Goal: Register for event/course

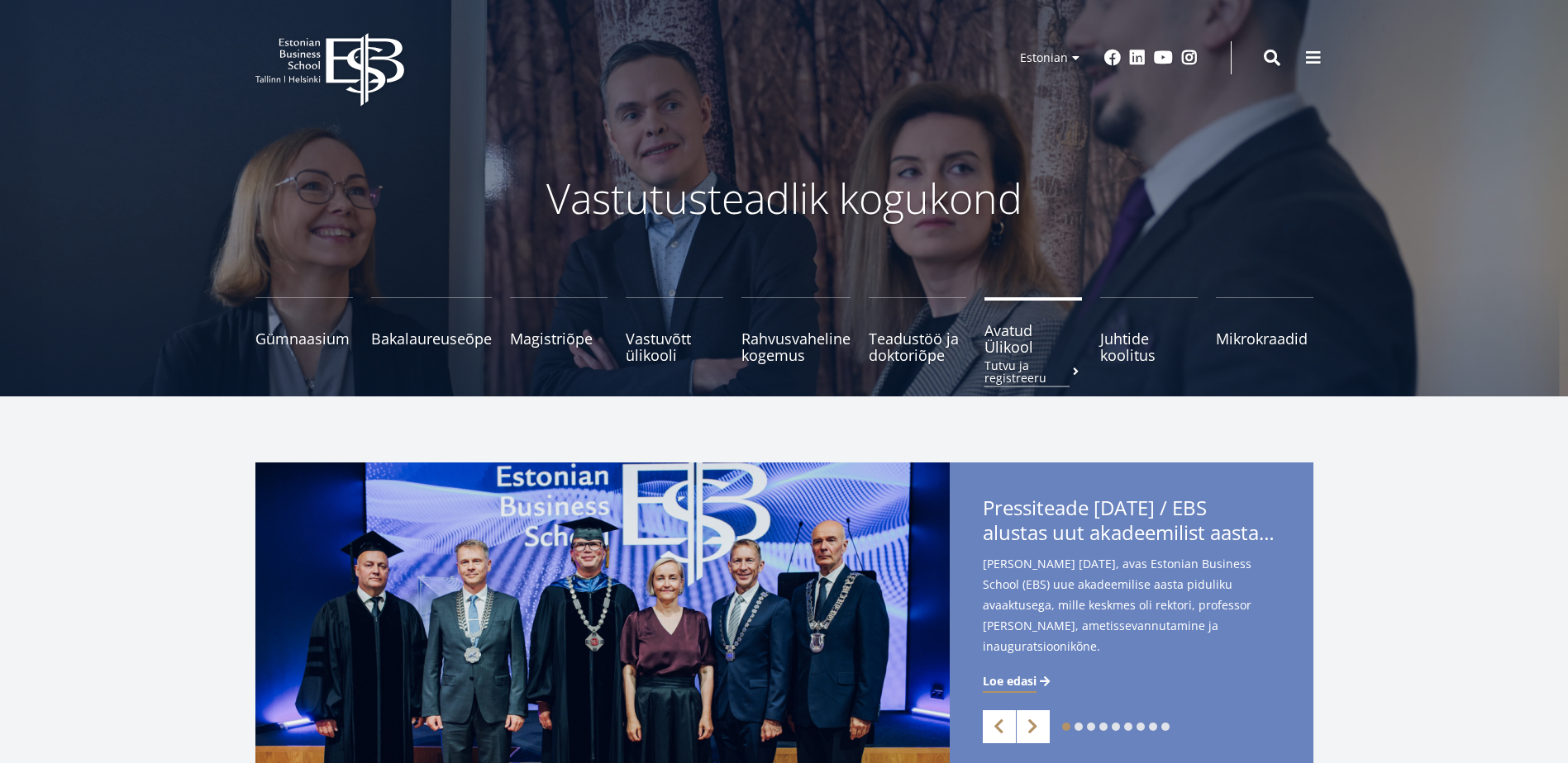
click at [1005, 342] on span "Avatud Ülikool Tutvu ja registreeru" at bounding box center [1033, 338] width 97 height 33
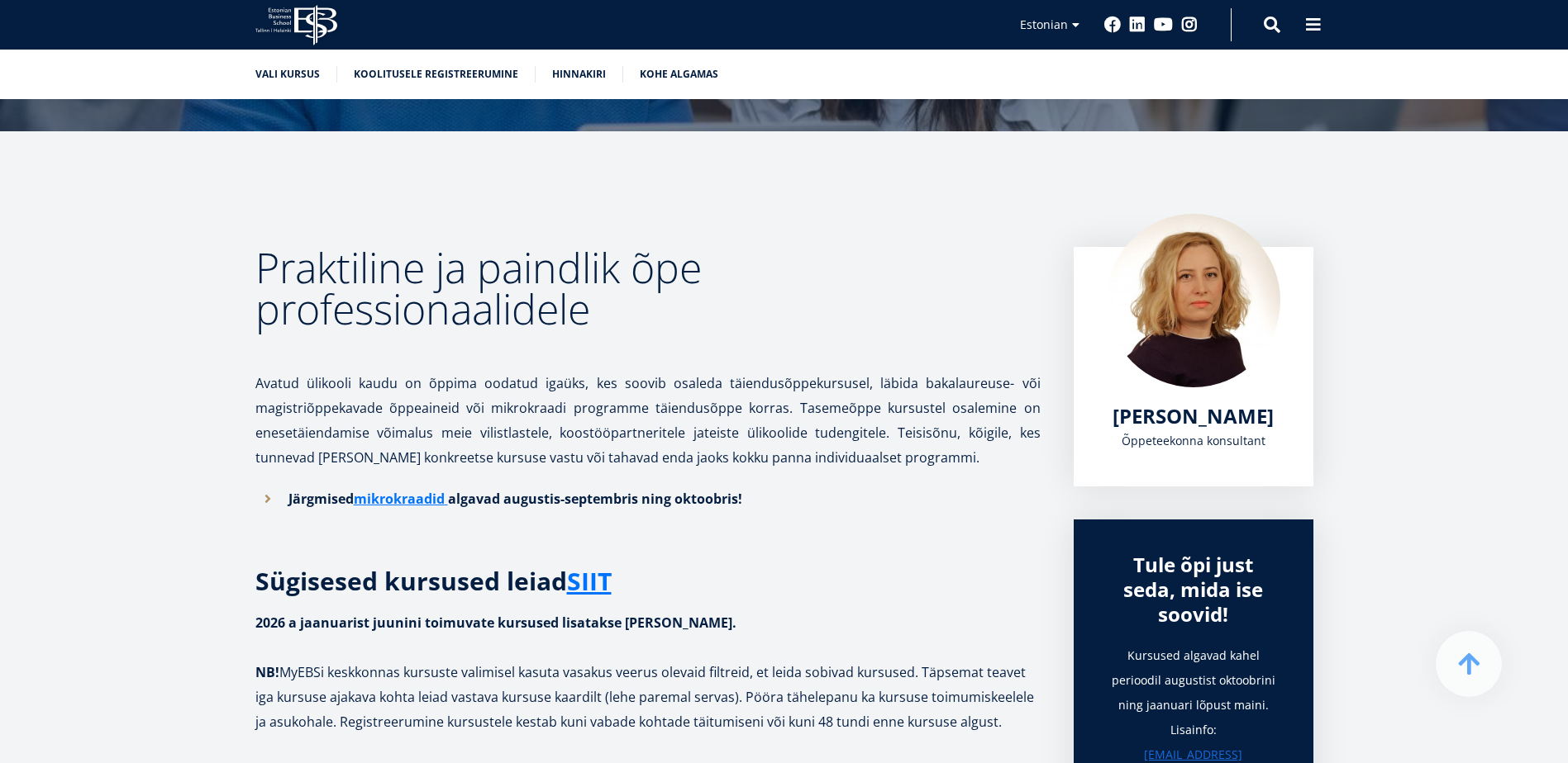
scroll to position [331, 0]
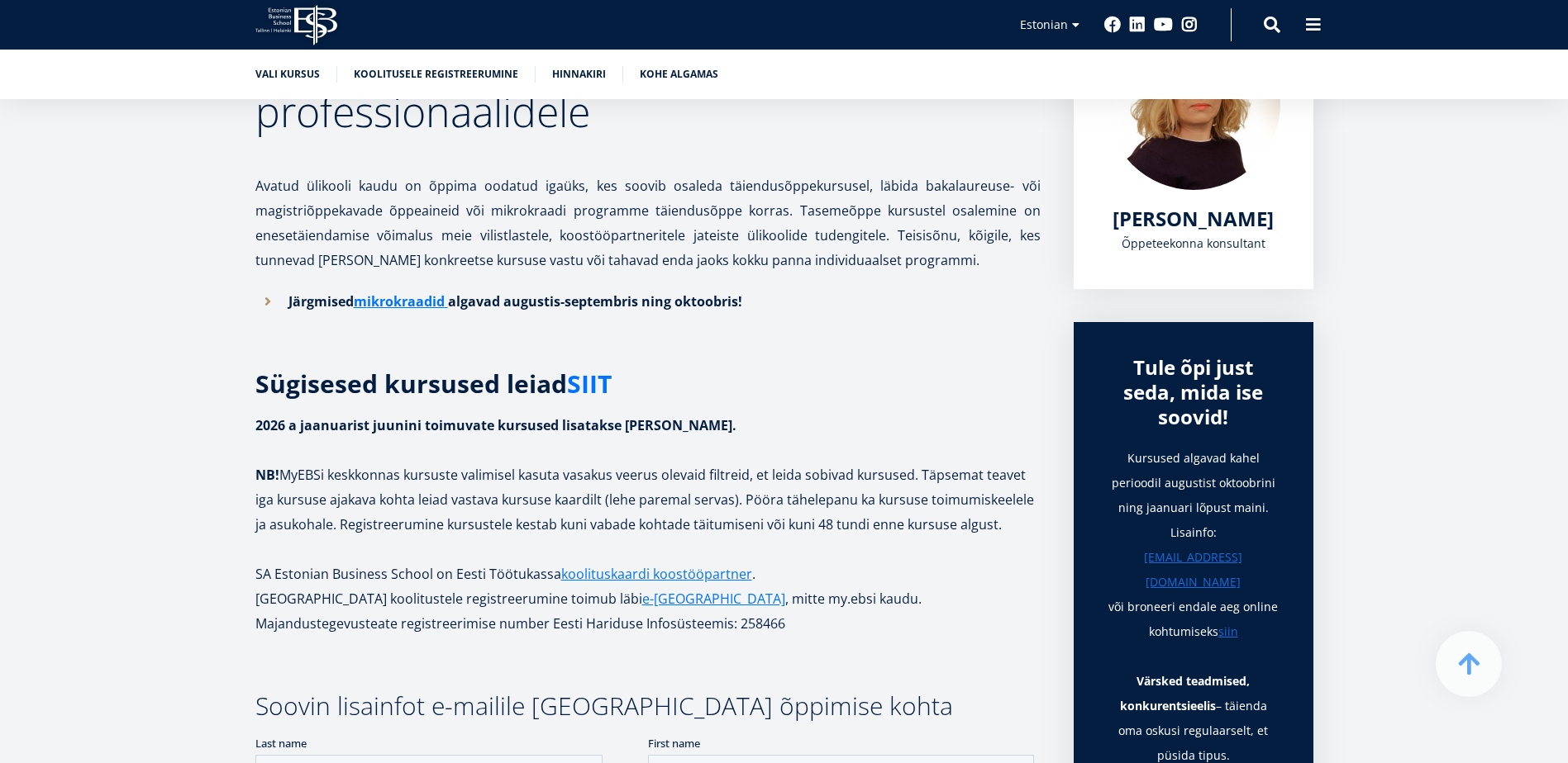
click at [592, 383] on link "SIIT" at bounding box center [589, 385] width 44 height 25
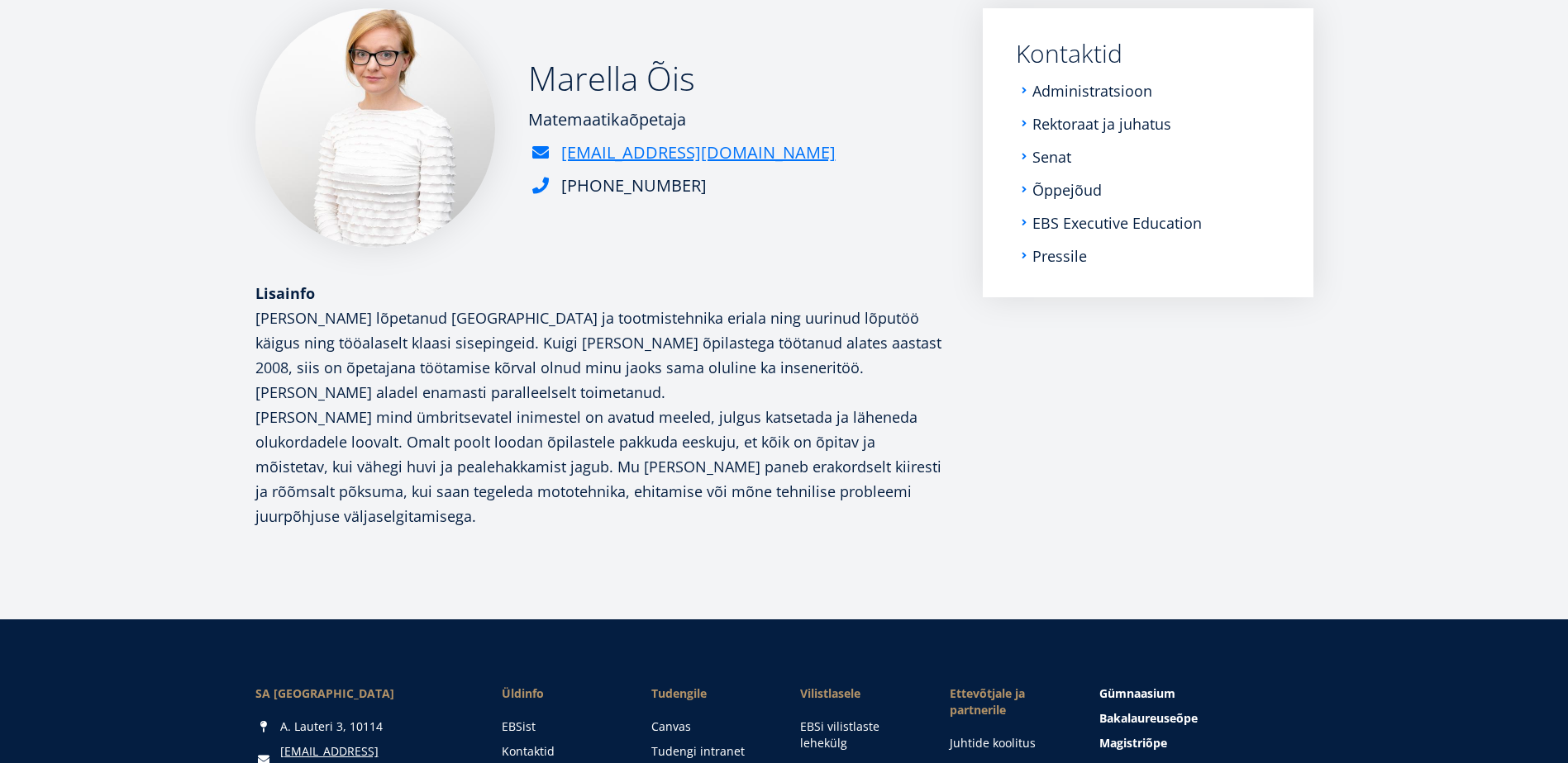
scroll to position [198, 0]
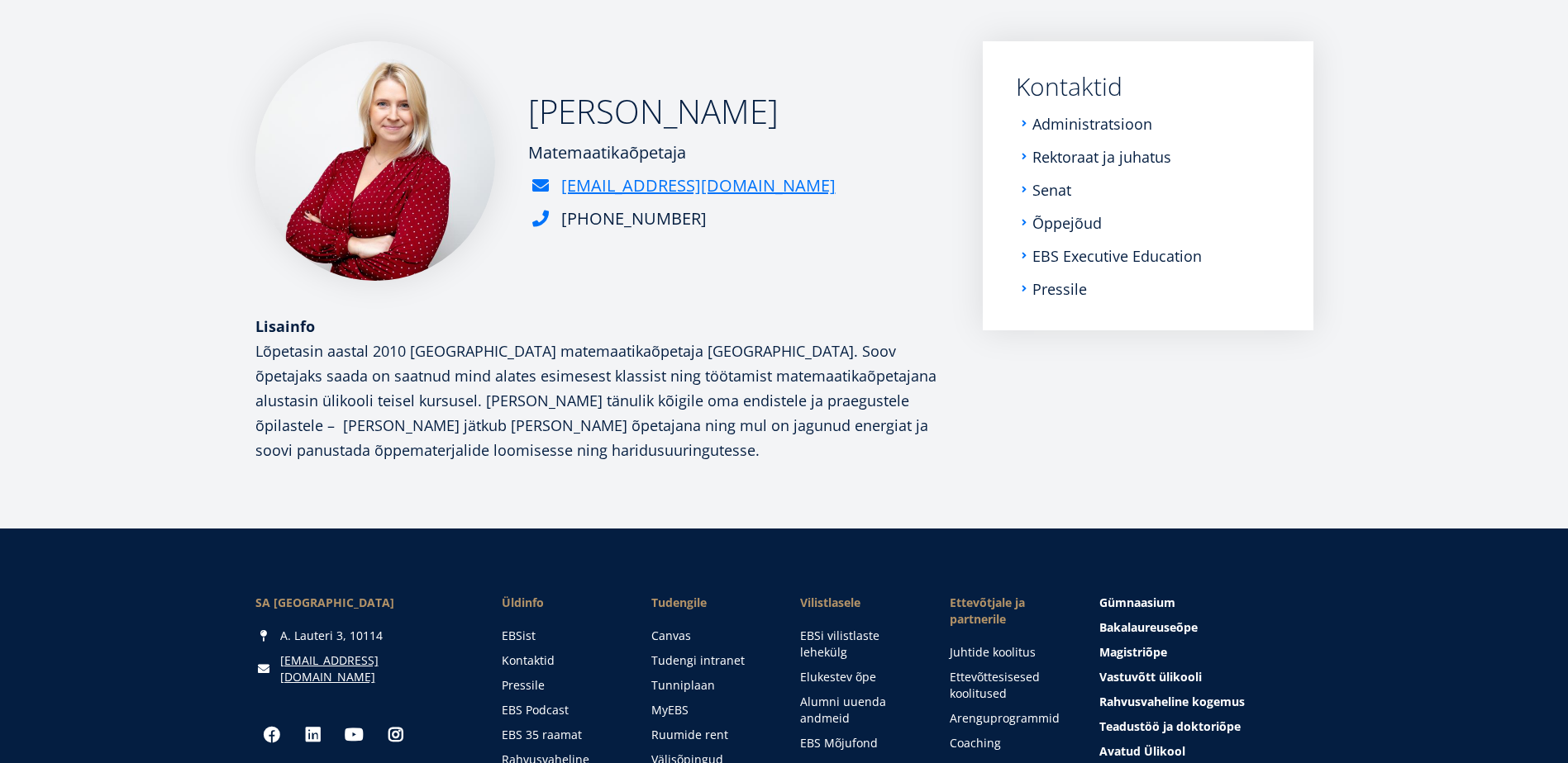
scroll to position [165, 0]
